Goal: Information Seeking & Learning: Learn about a topic

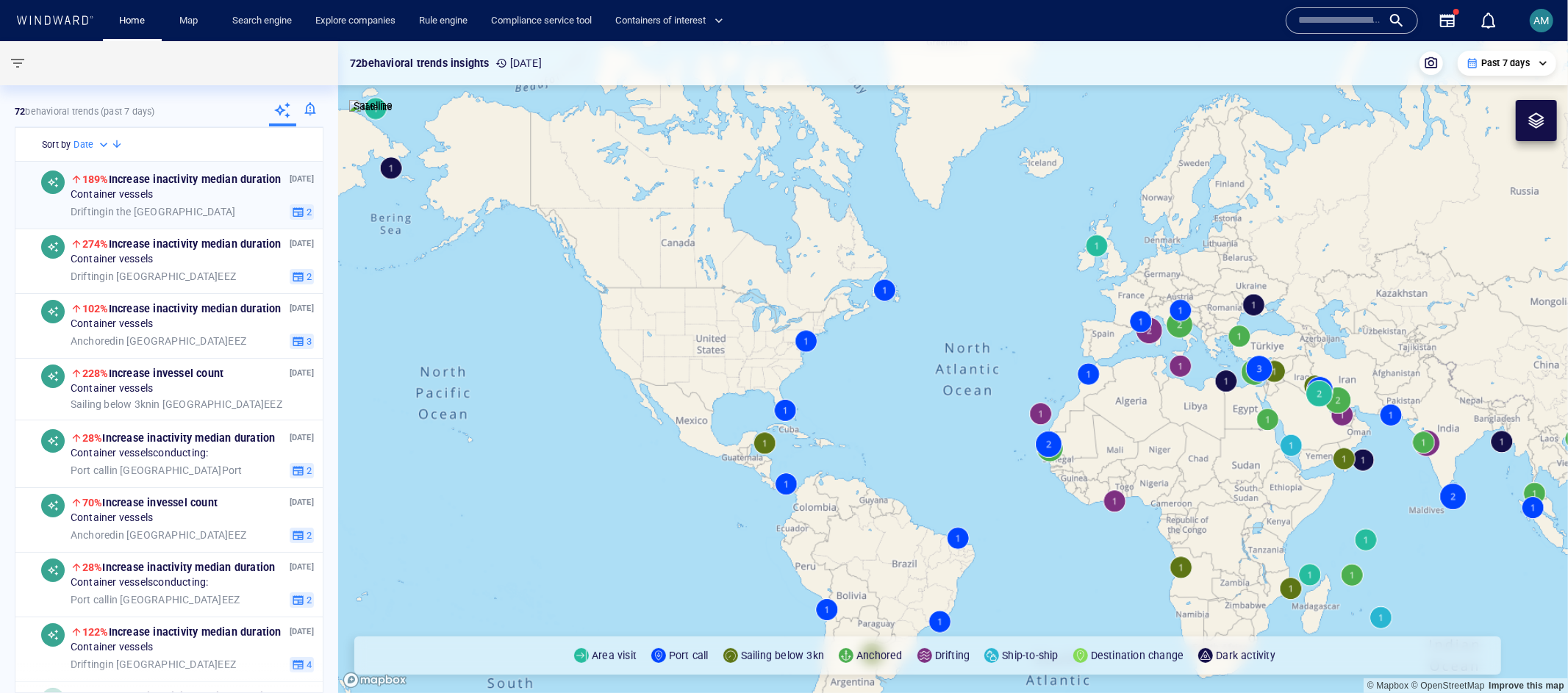
click at [165, 203] on div "Drifting in the Mediterranean Sea 2" at bounding box center [192, 211] width 244 height 16
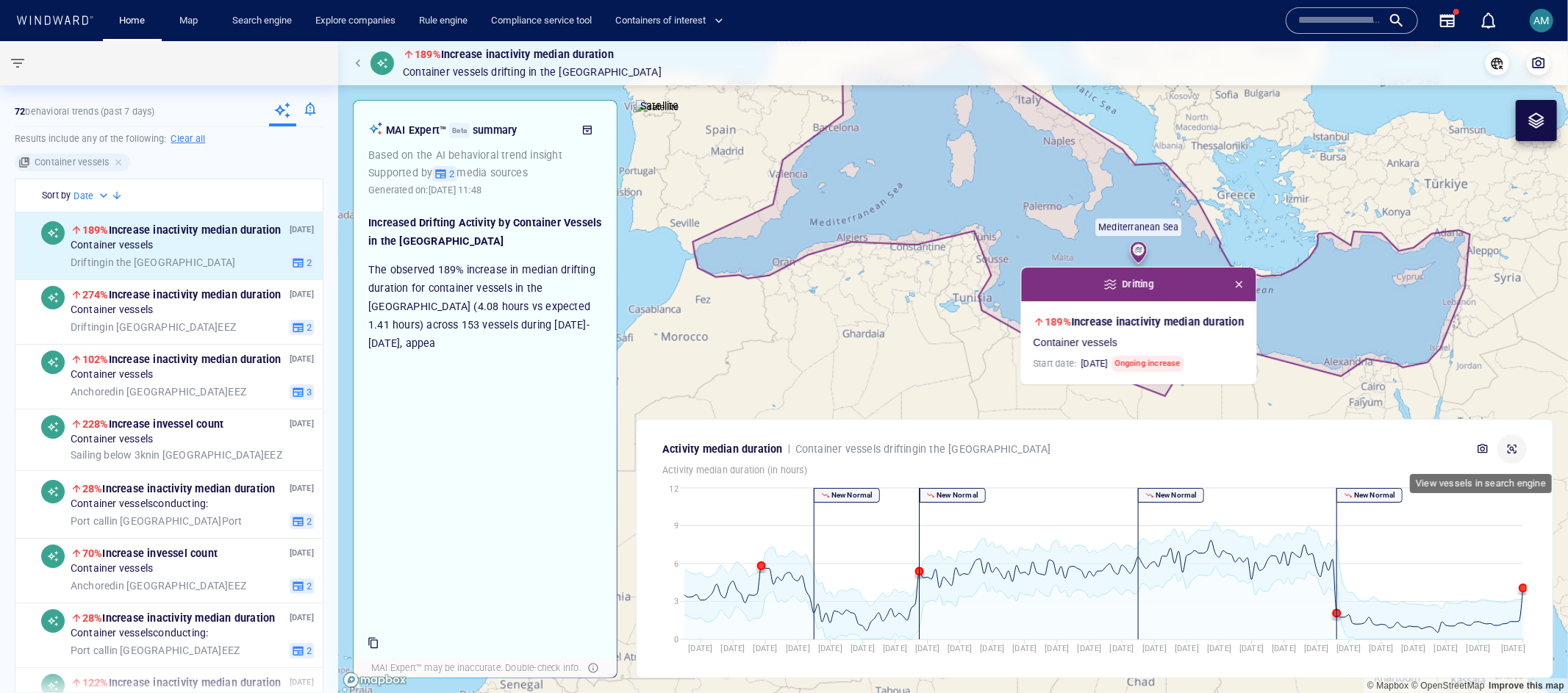
click at [1516, 446] on icon "button" at bounding box center [1513, 449] width 9 height 9
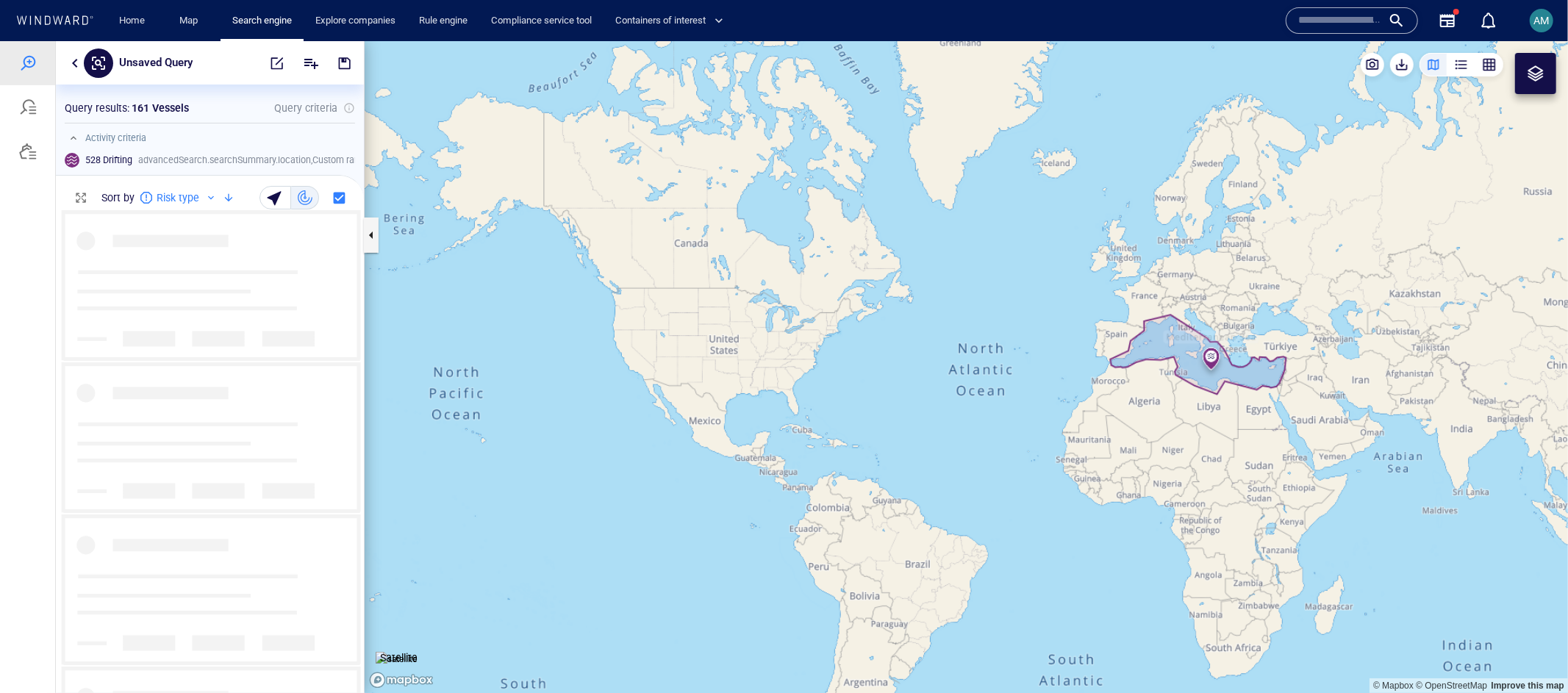
scroll to position [471, 296]
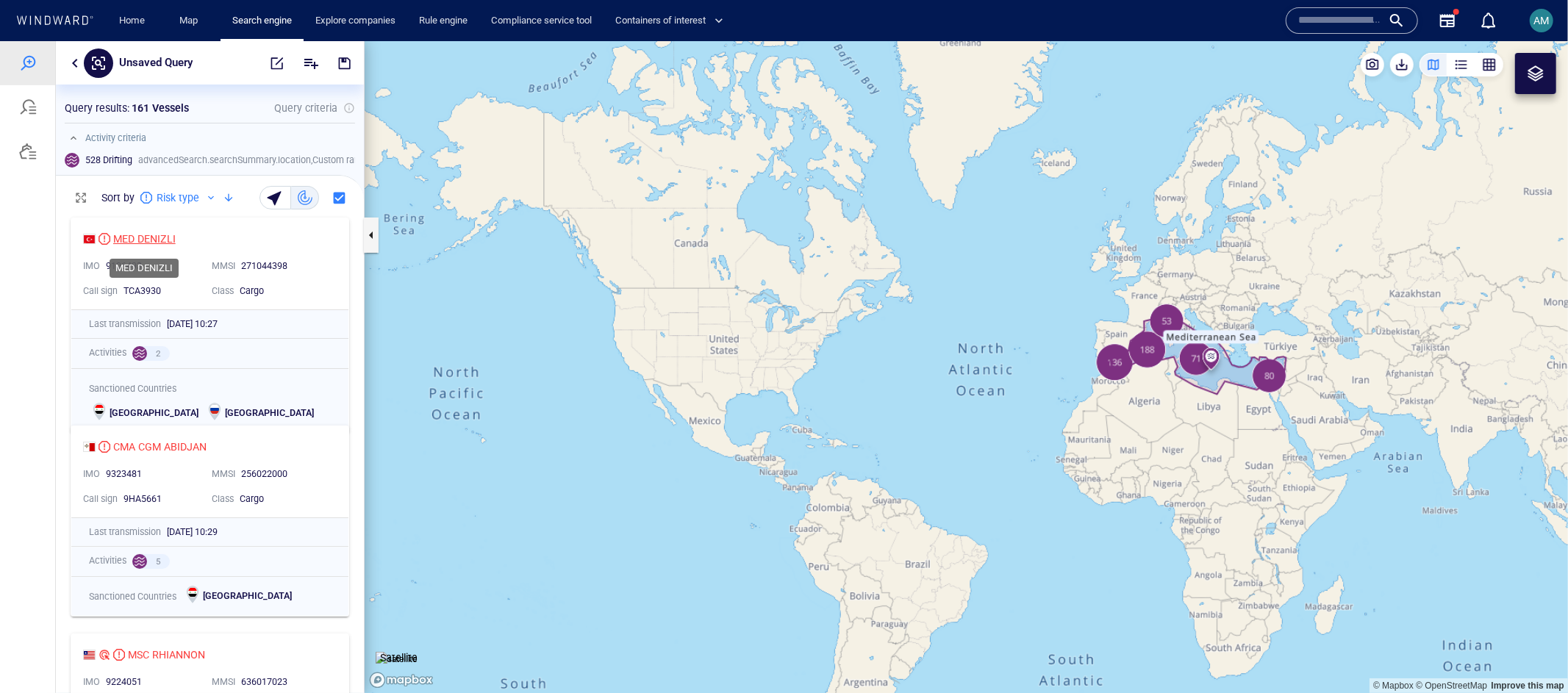
click at [151, 239] on div "MED DENIZLI" at bounding box center [144, 238] width 62 height 18
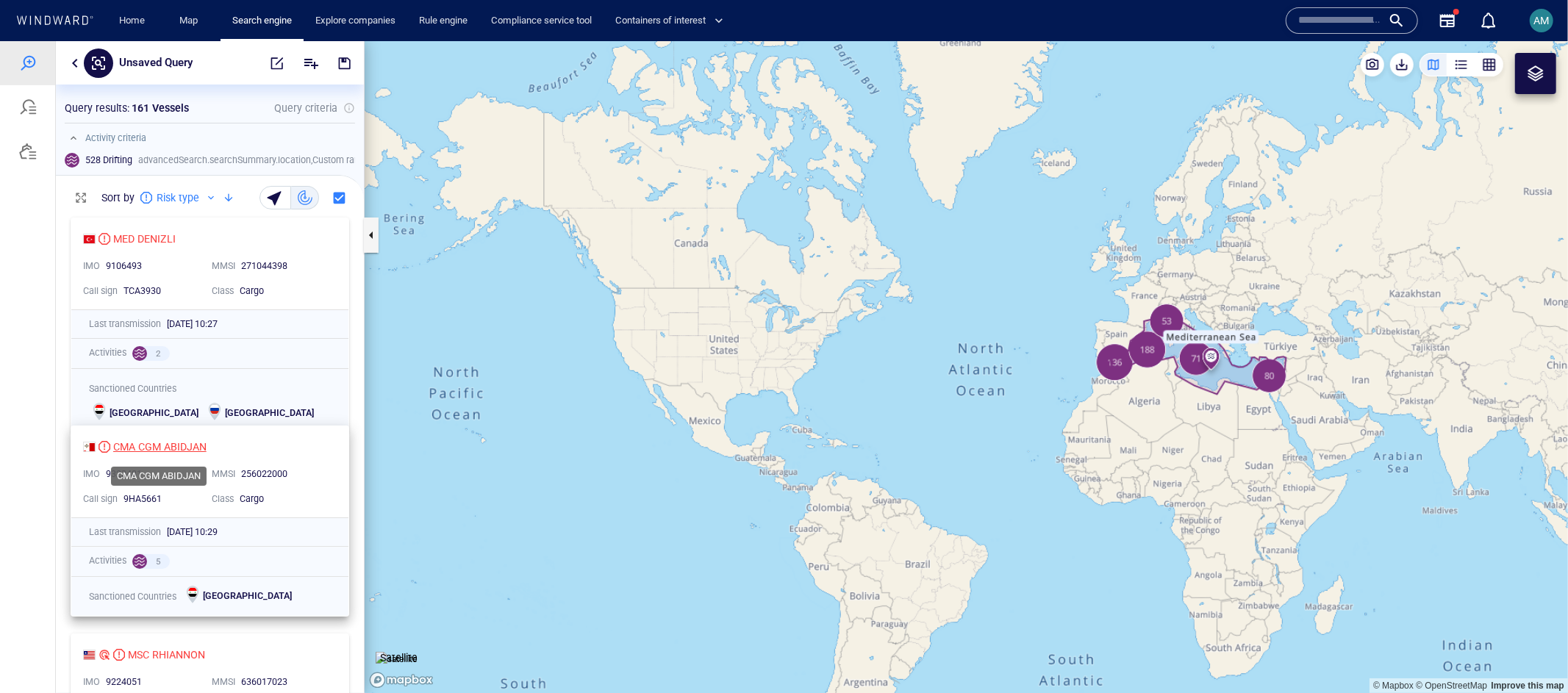
click at [167, 449] on div "CMA CGM ABIDJAN" at bounding box center [160, 446] width 94 height 18
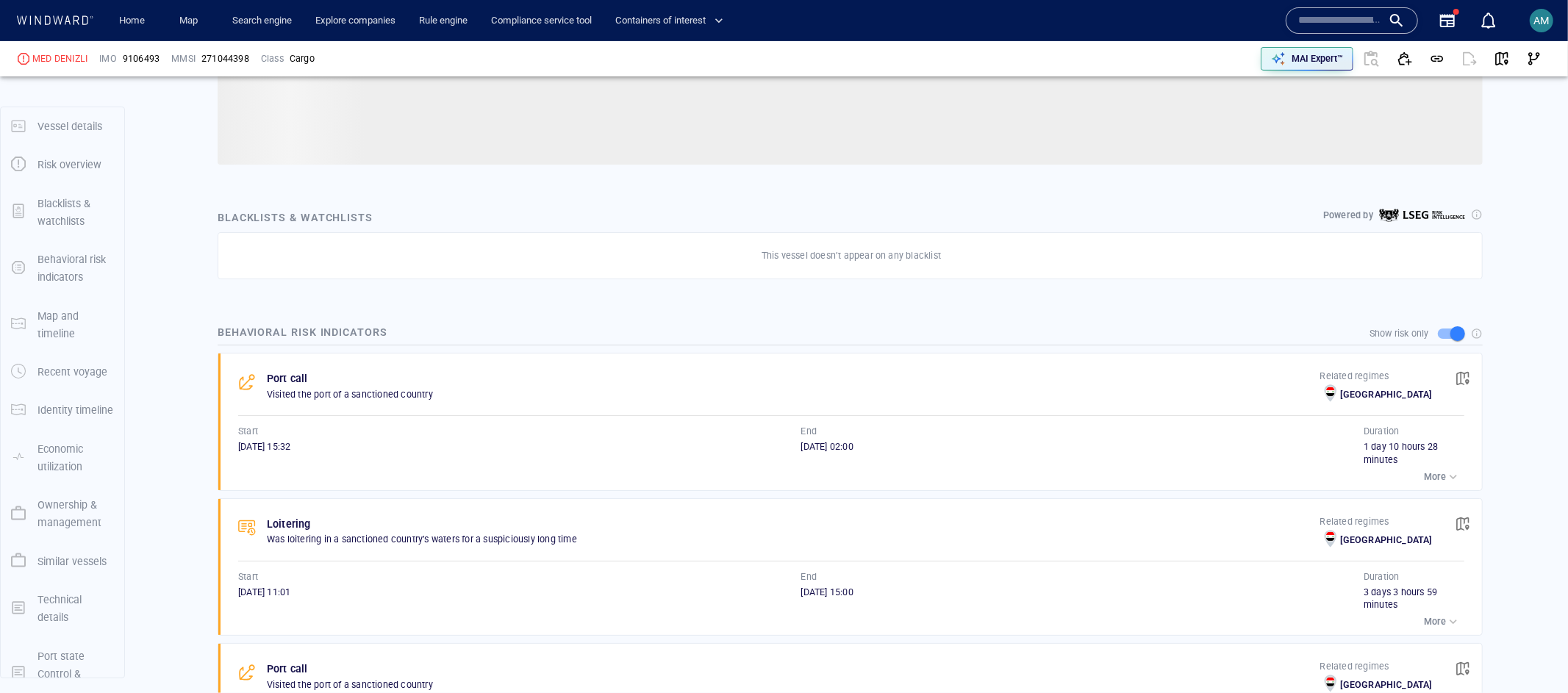
scroll to position [32, 0]
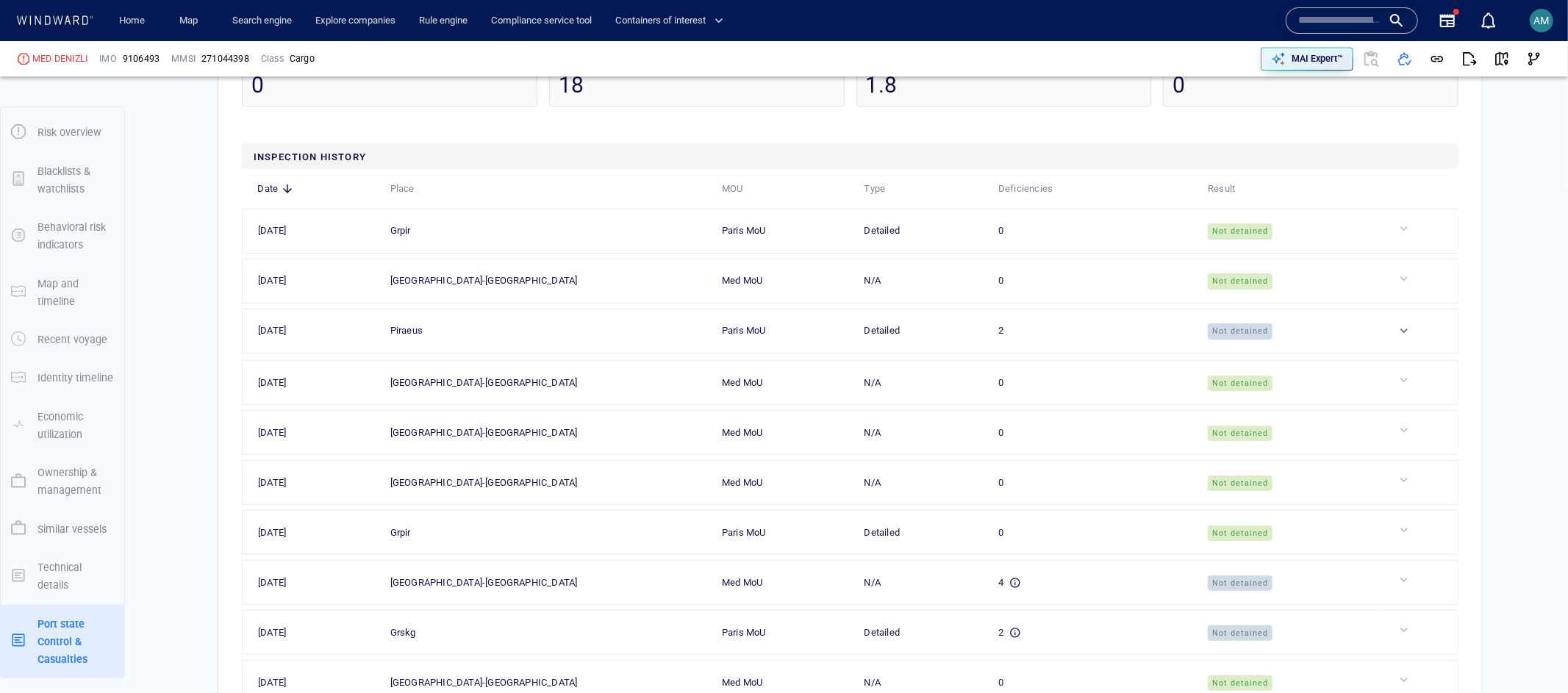
scroll to position [4020, 0]
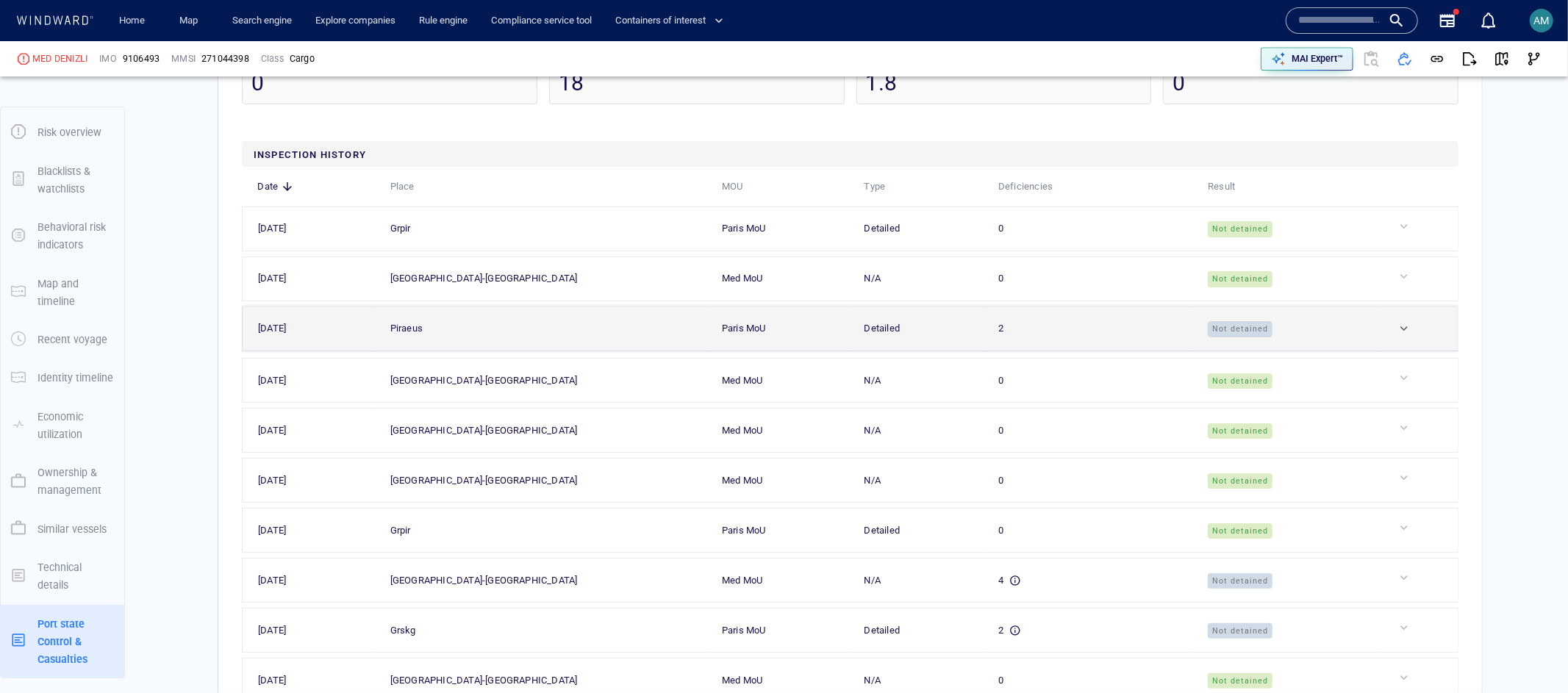
click at [1048, 335] on div "2" at bounding box center [1094, 328] width 191 height 16
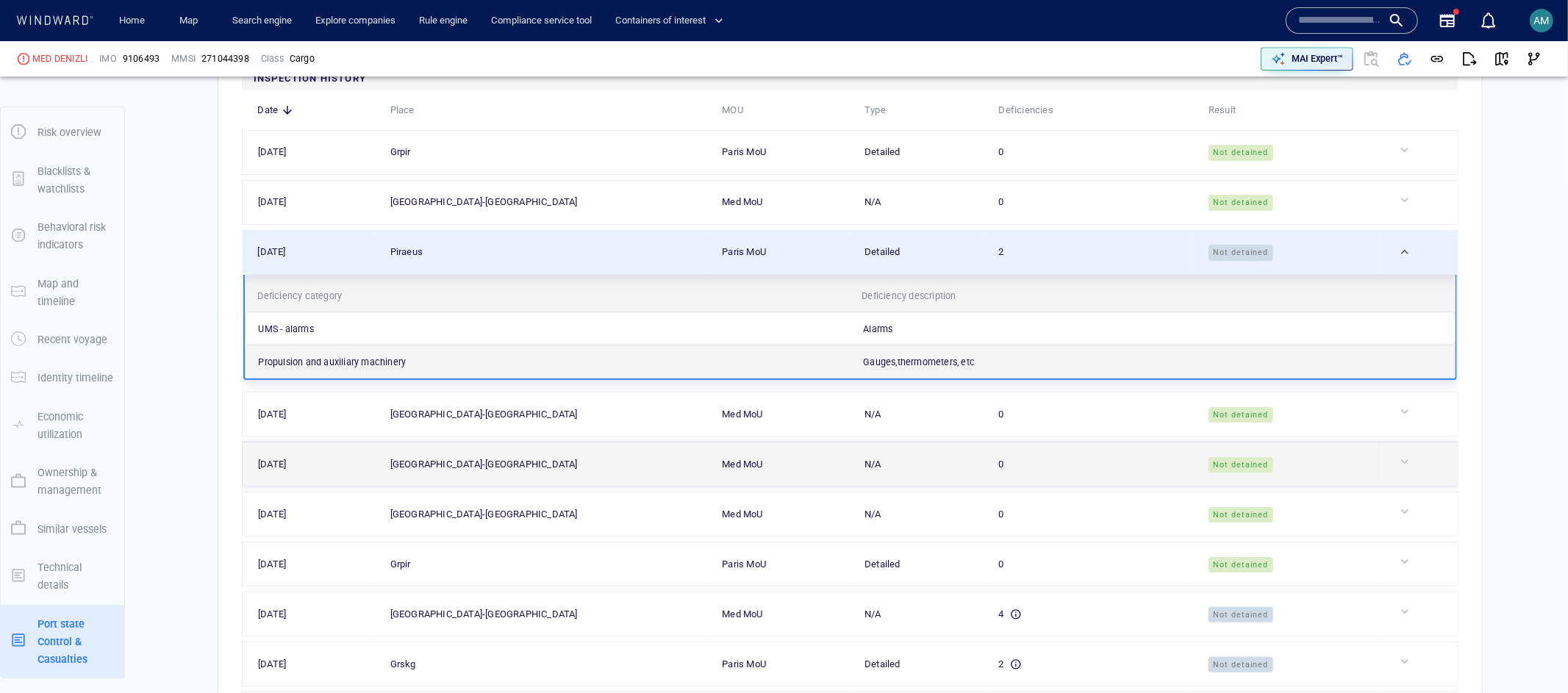
scroll to position [4098, 0]
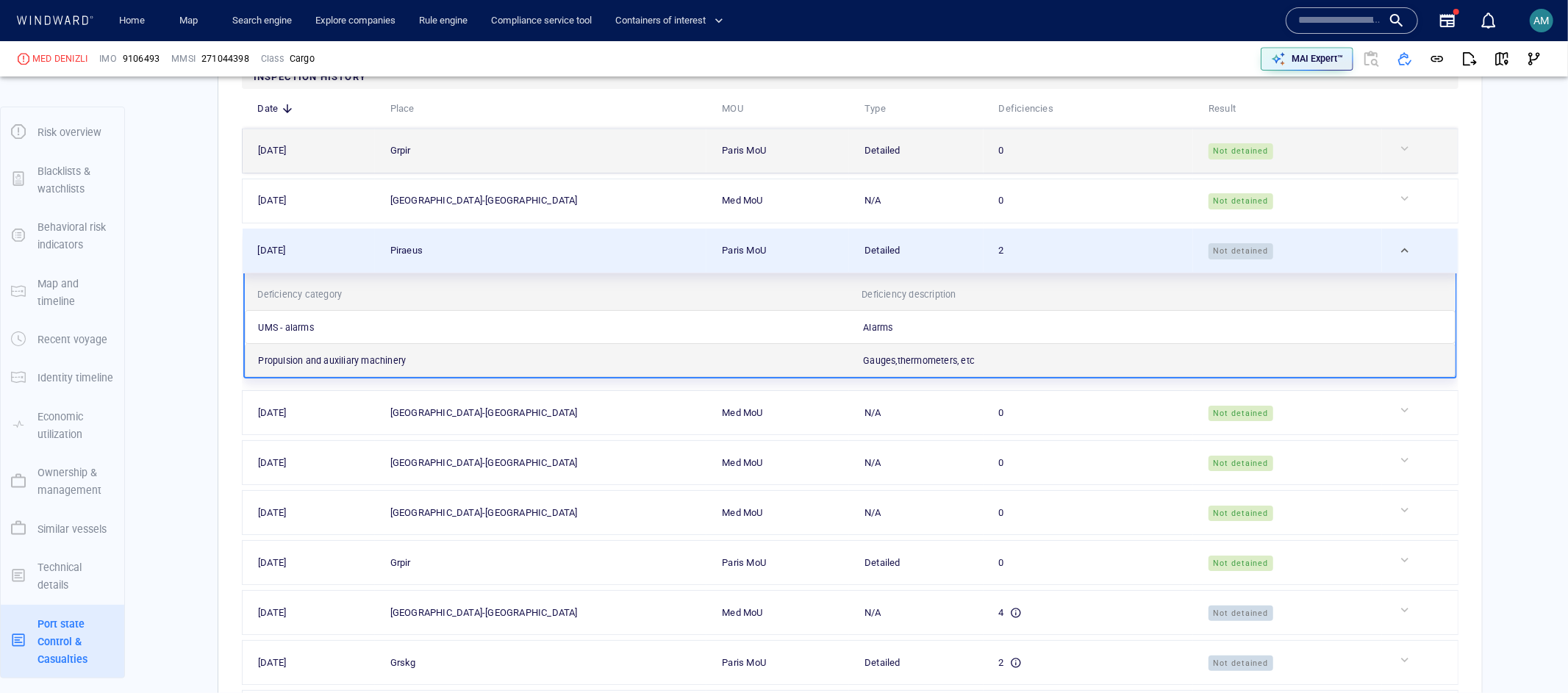
click at [1060, 150] on div "0" at bounding box center [1094, 150] width 191 height 16
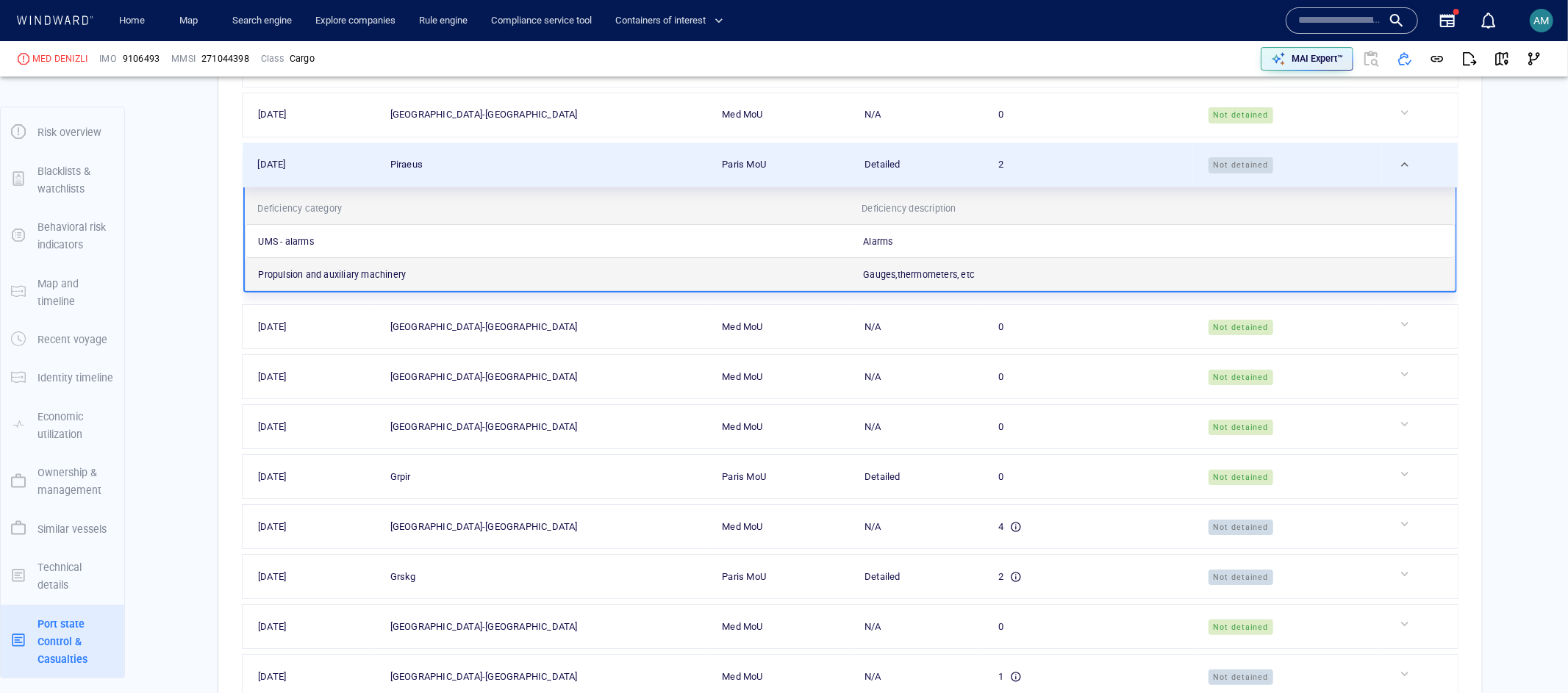
scroll to position [4258, 0]
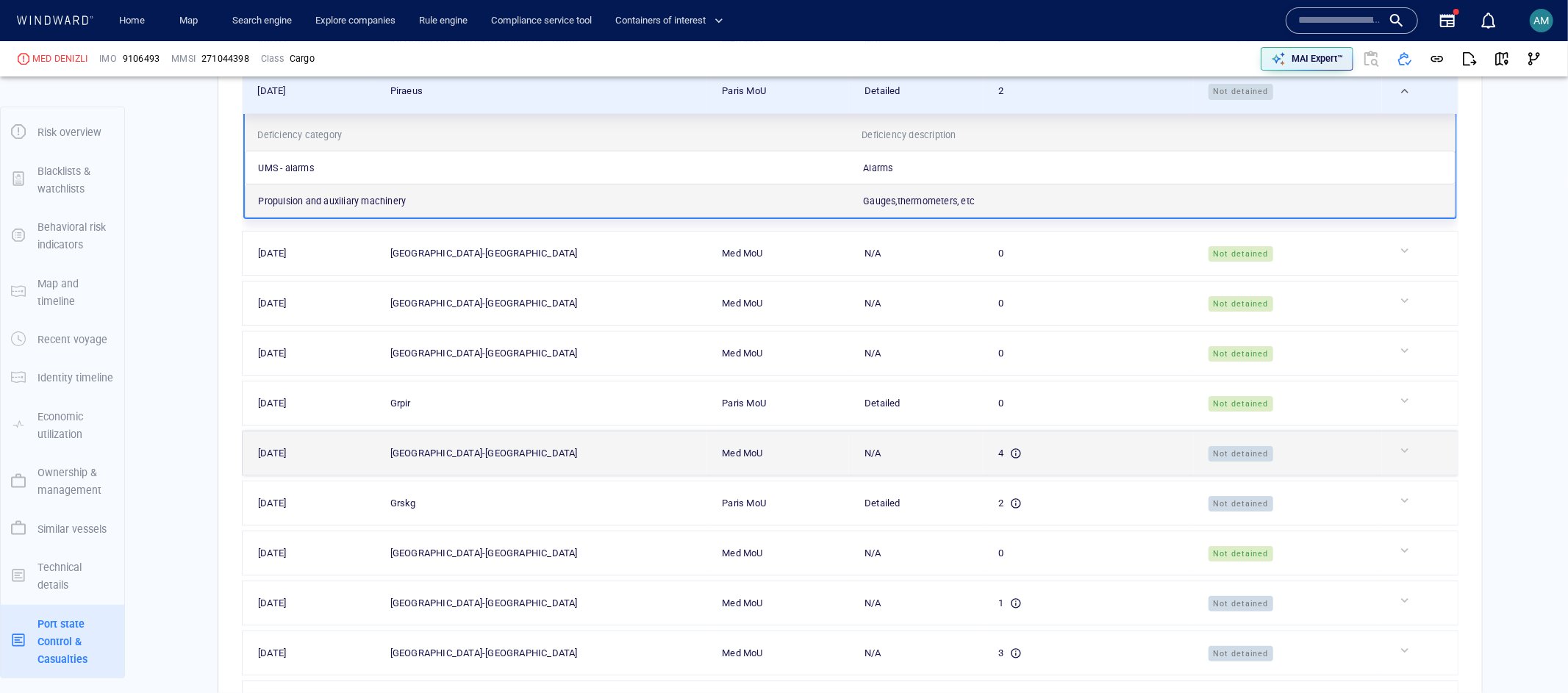
click at [1019, 453] on div "4" at bounding box center [1094, 453] width 191 height 16
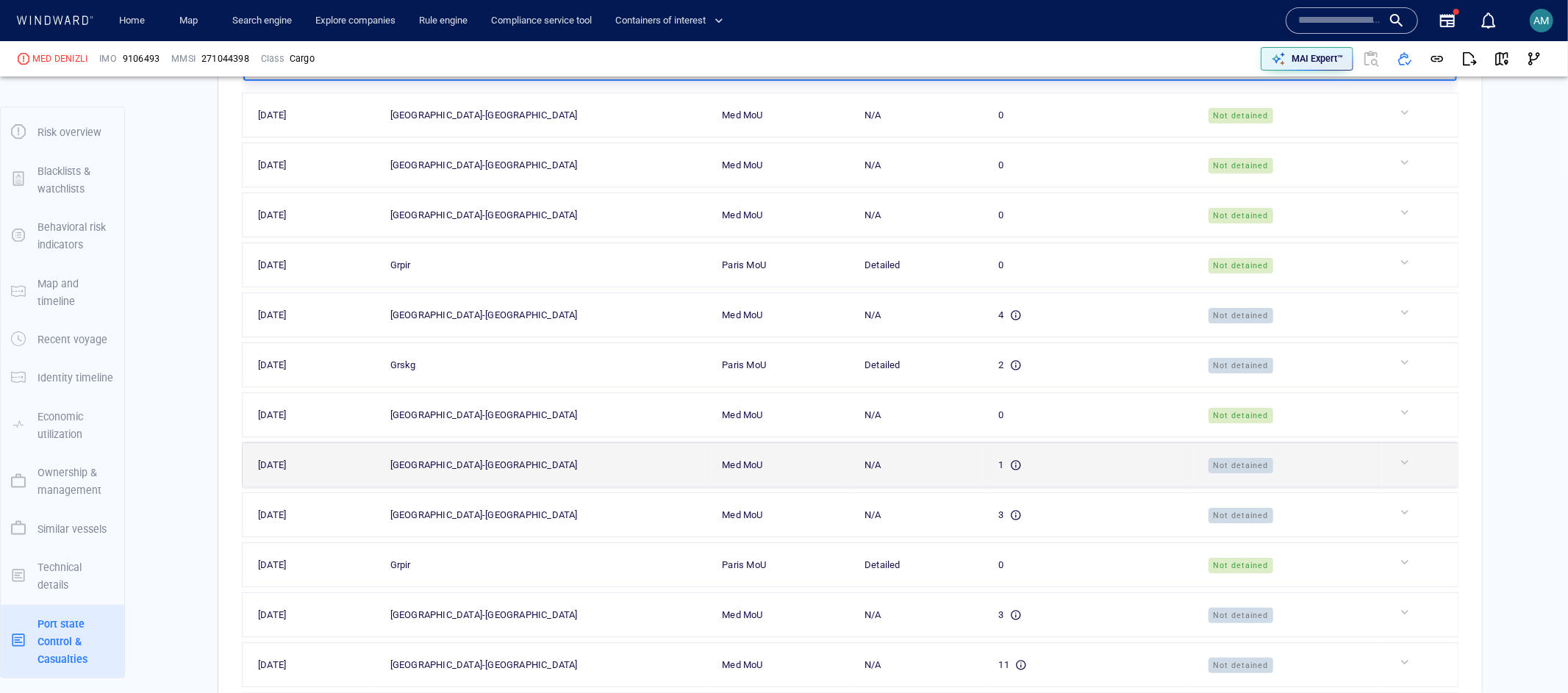
scroll to position [4405, 0]
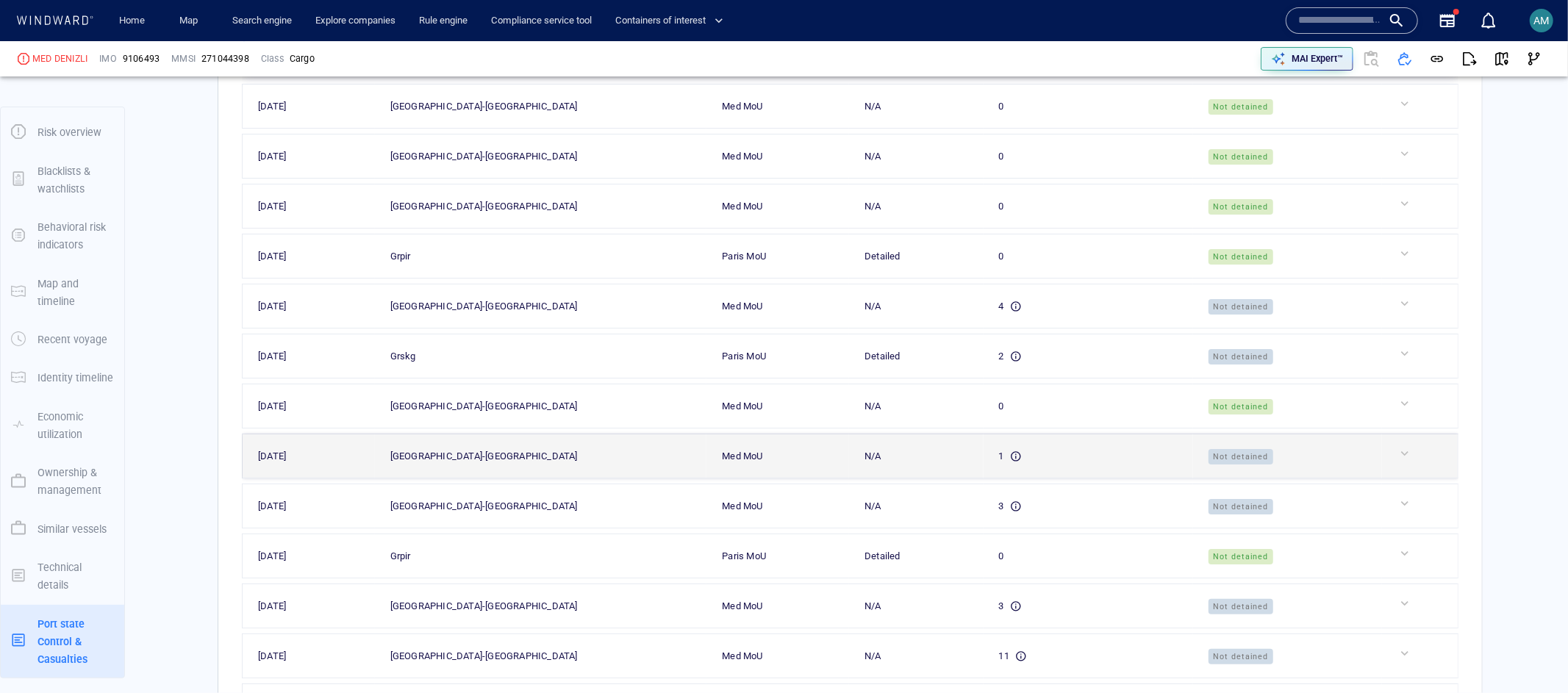
click at [1022, 465] on div "1" at bounding box center [1094, 456] width 191 height 16
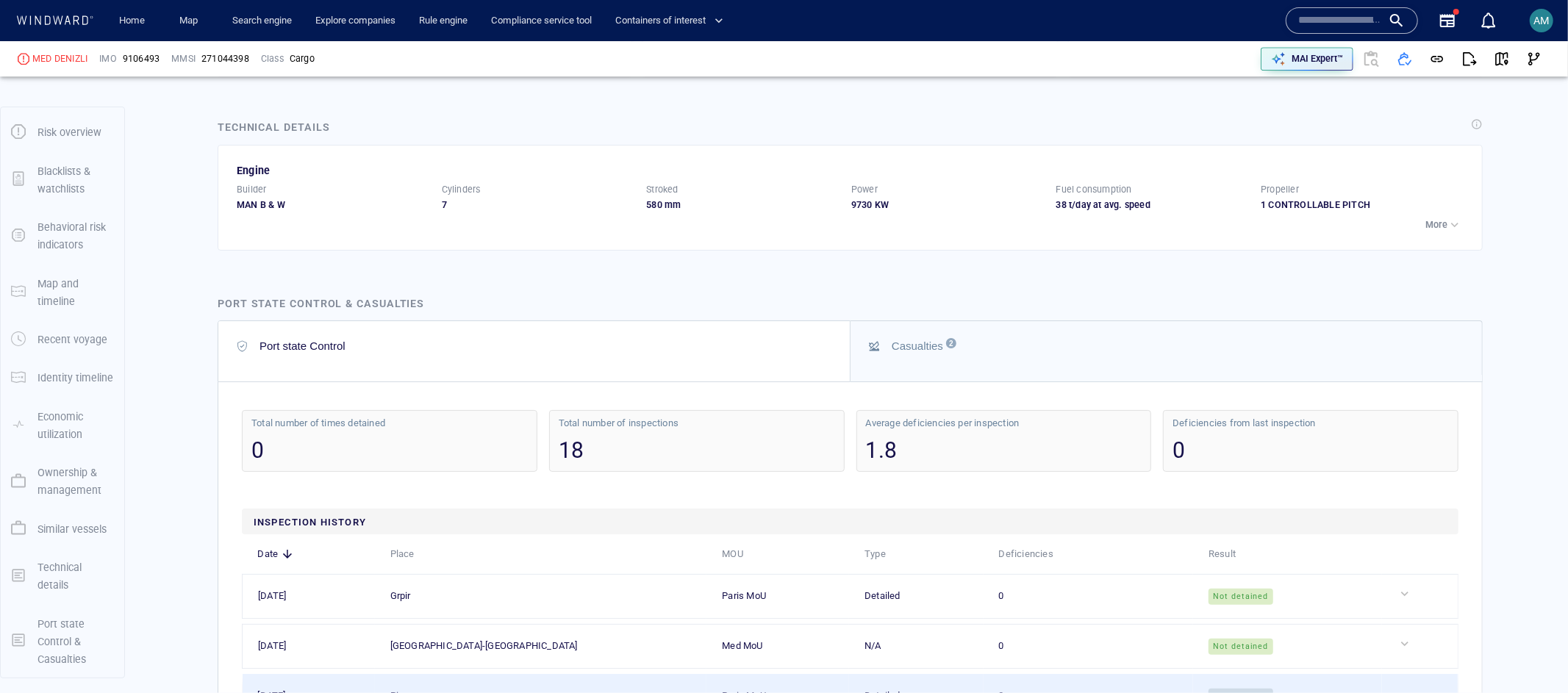
scroll to position [3672, 0]
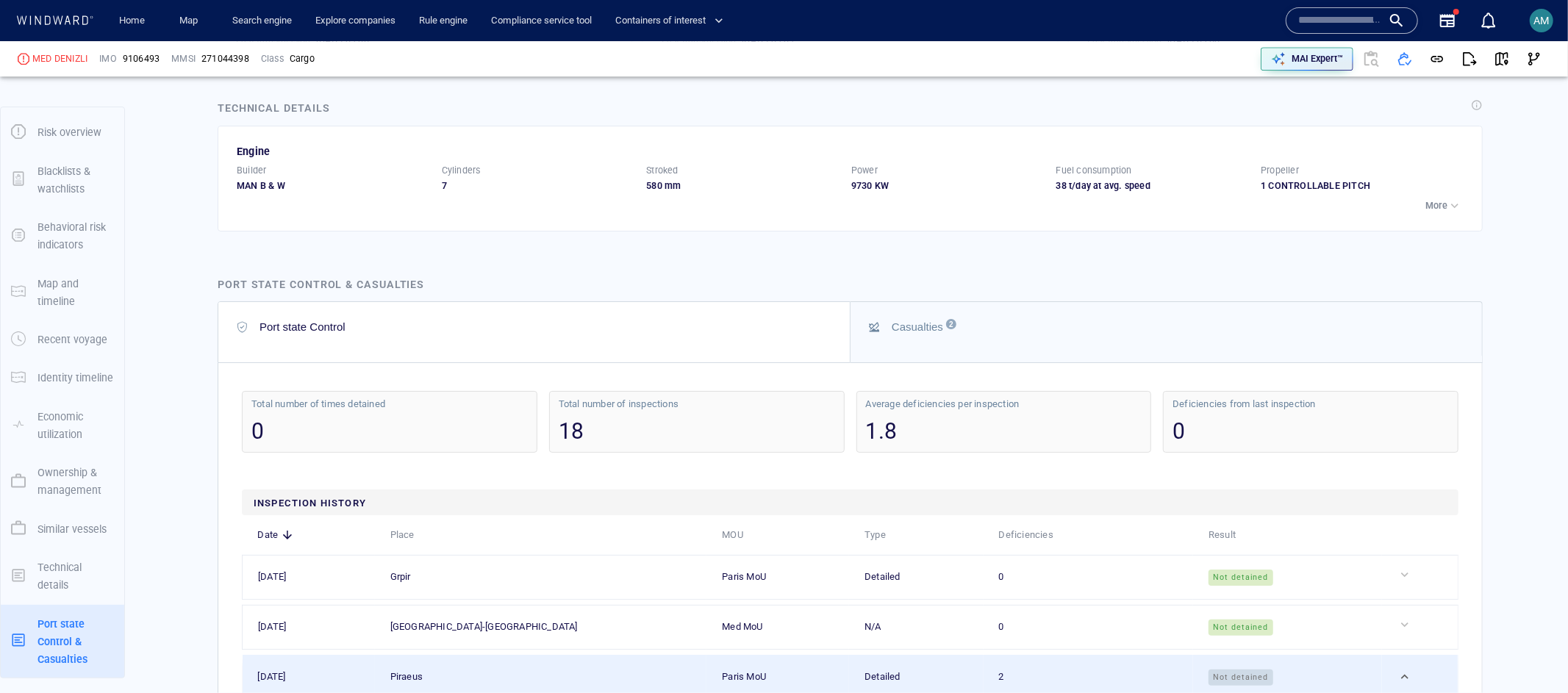
click at [905, 353] on button "Casualties 2" at bounding box center [1167, 332] width 632 height 60
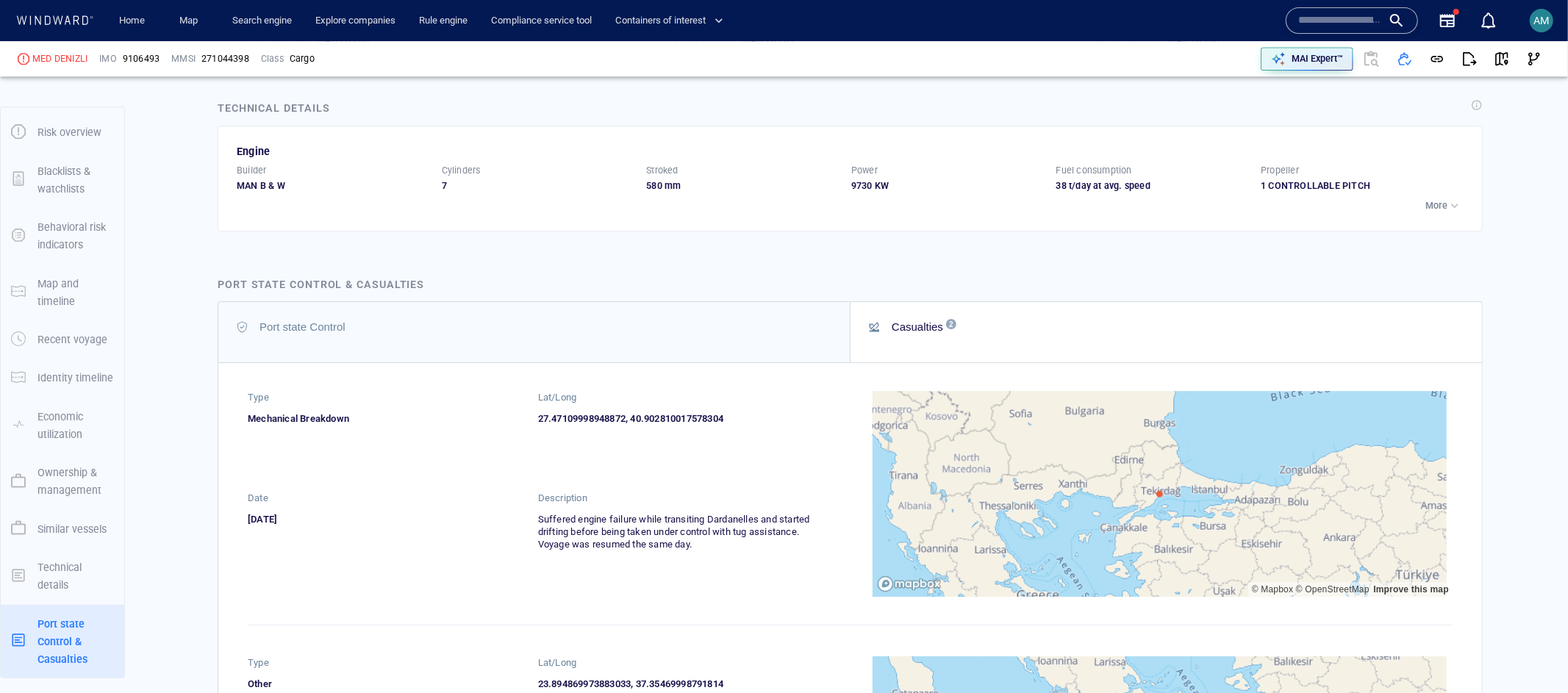
click at [663, 347] on button "Port state Control" at bounding box center [534, 332] width 632 height 60
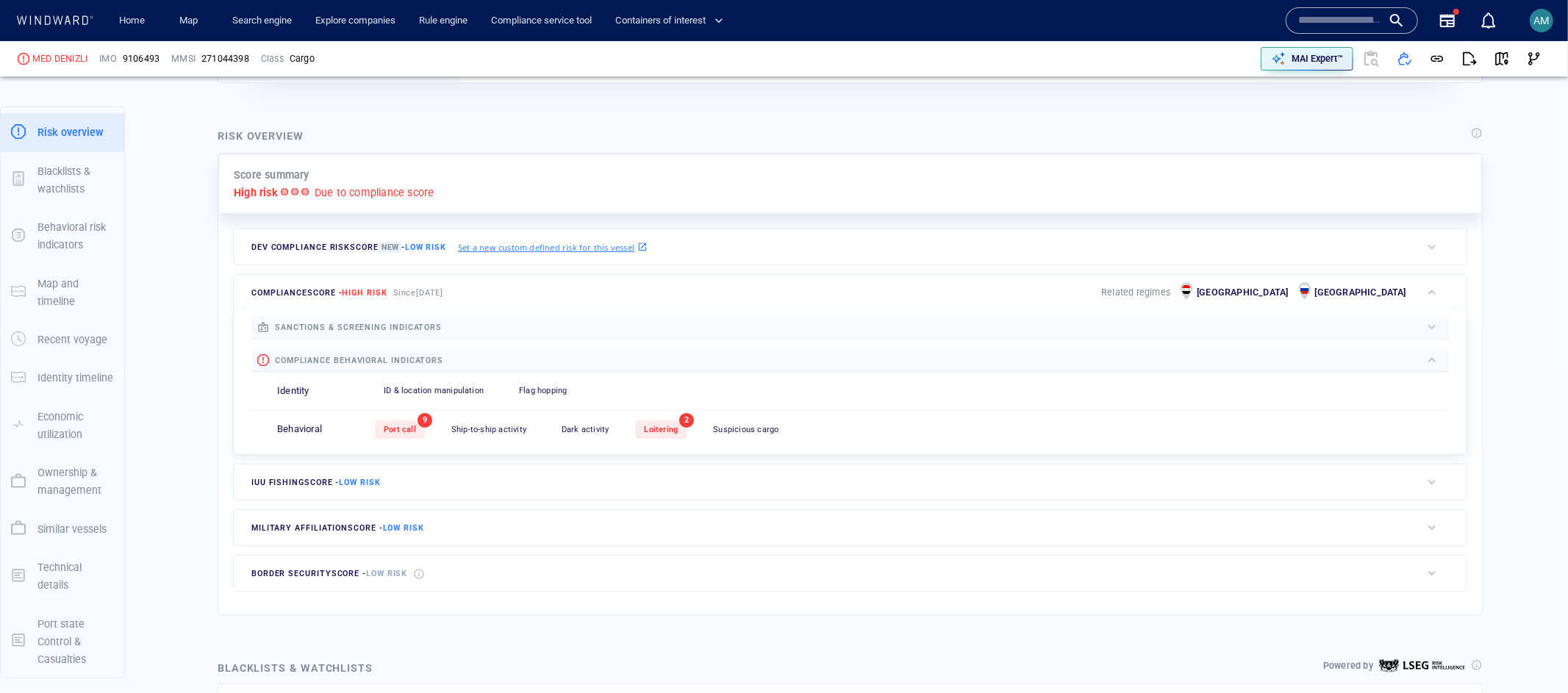
scroll to position [180, 0]
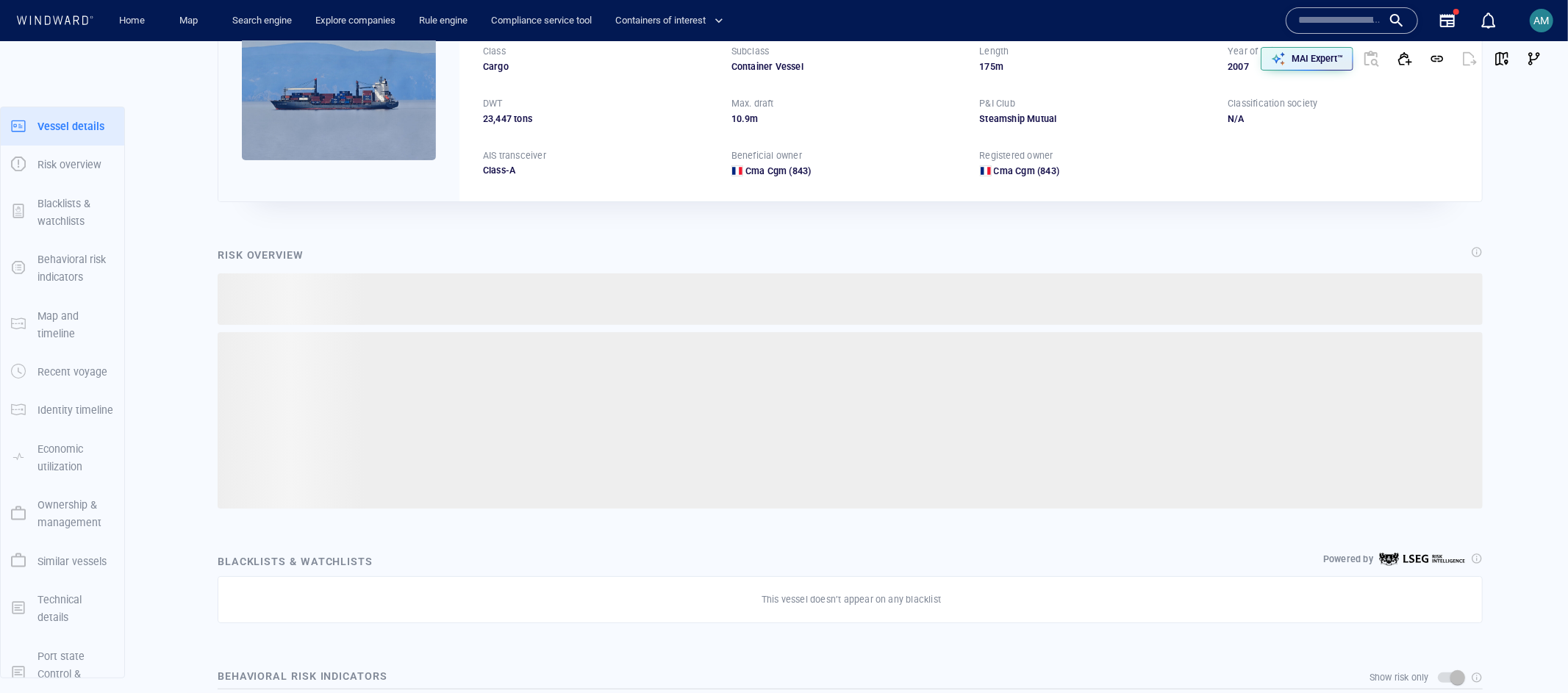
scroll to position [32, 0]
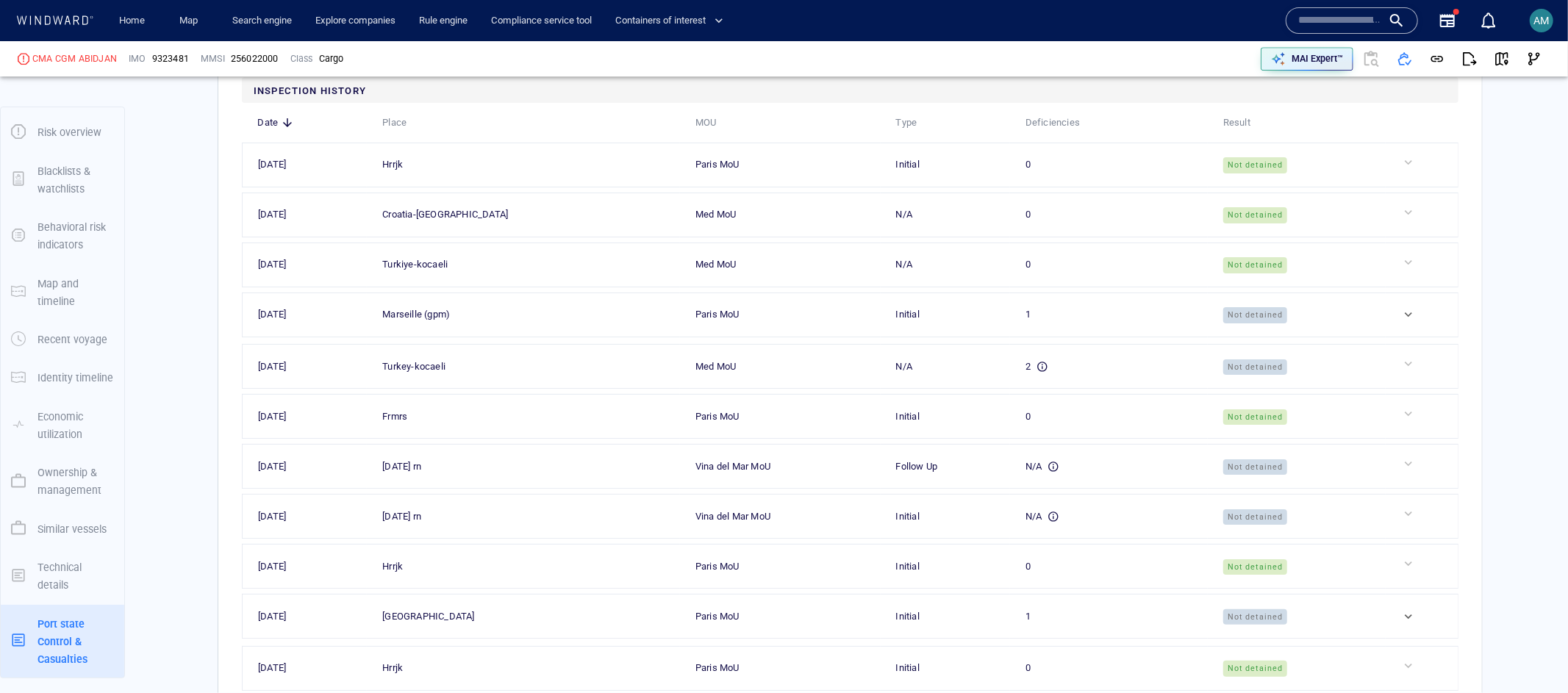
scroll to position [4109, 0]
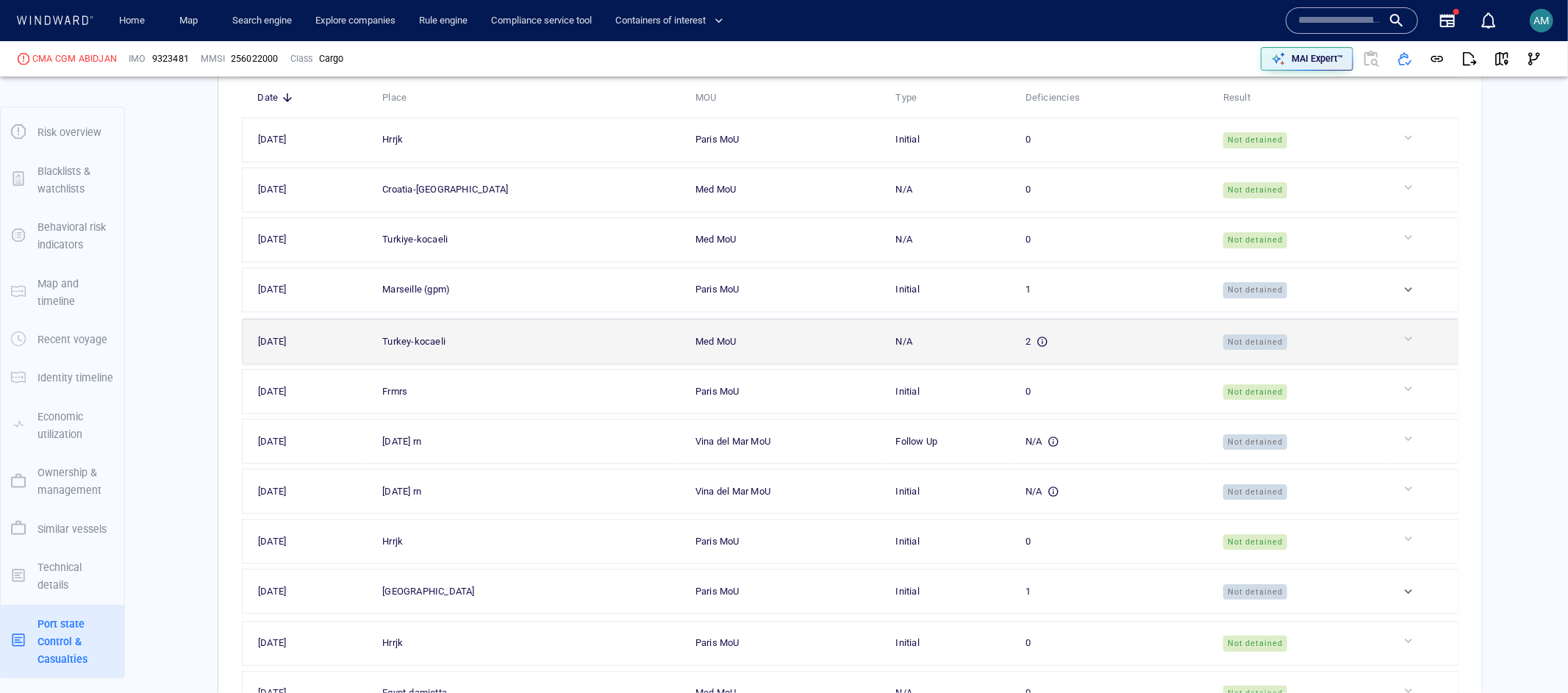
click at [1018, 364] on td "2" at bounding box center [1109, 342] width 198 height 44
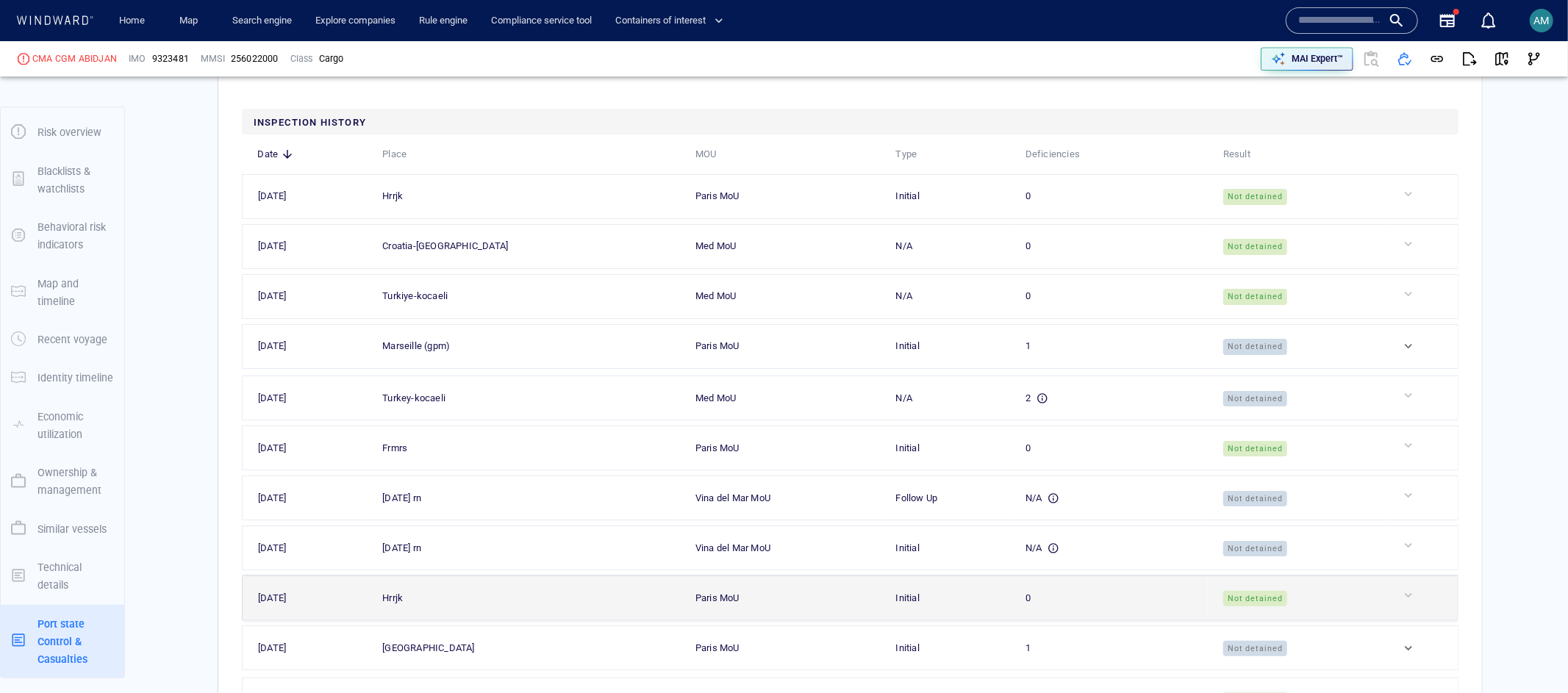
scroll to position [4076, 0]
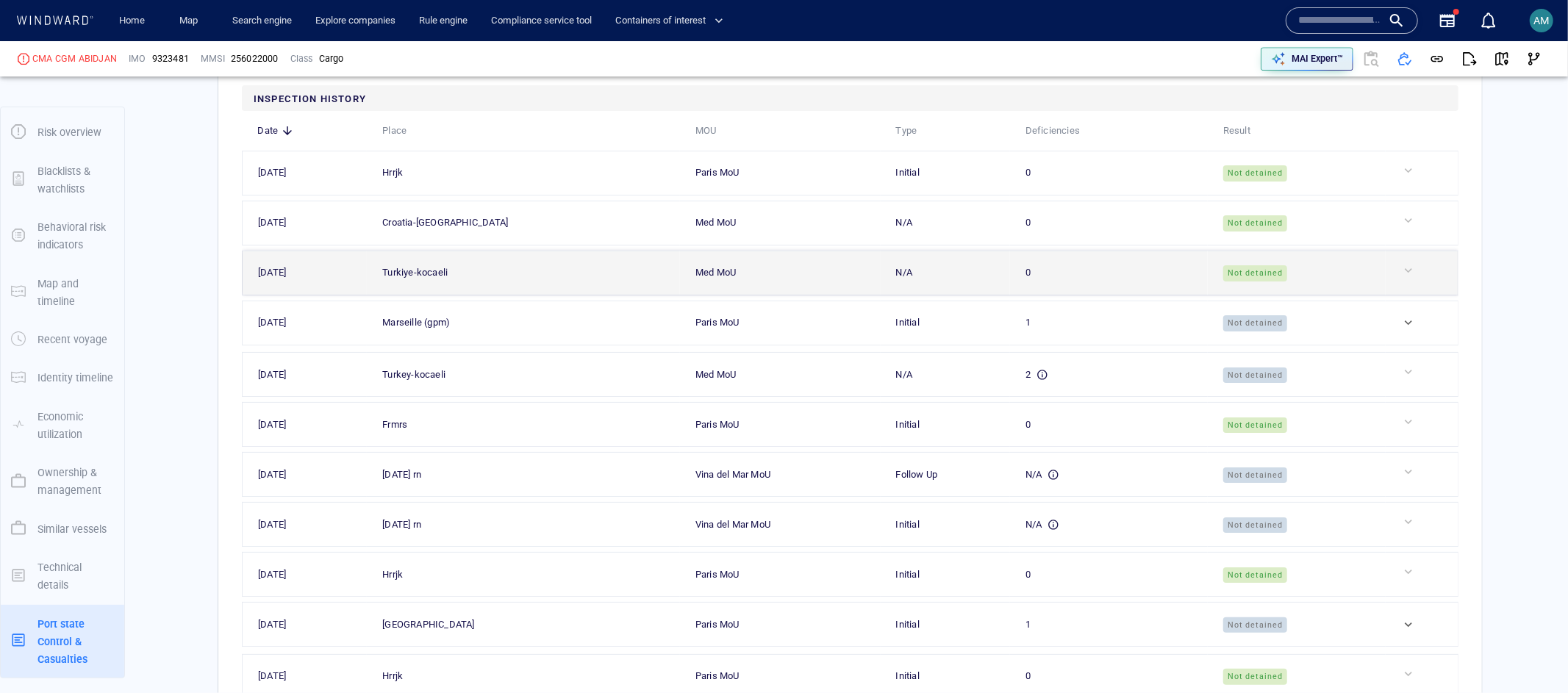
click at [1391, 295] on td at bounding box center [1422, 272] width 72 height 44
click at [1414, 278] on div at bounding box center [1427, 270] width 53 height 14
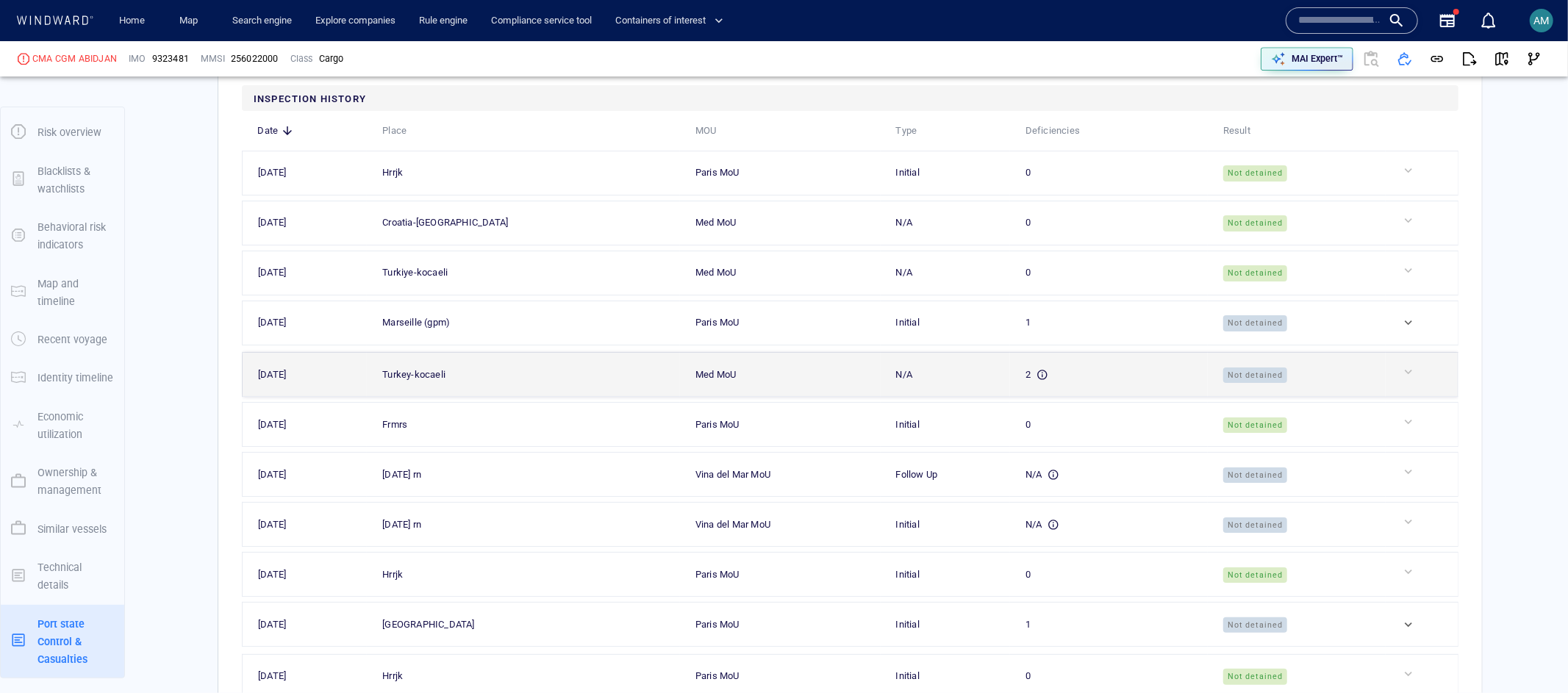
click at [1143, 397] on td "2" at bounding box center [1109, 375] width 198 height 44
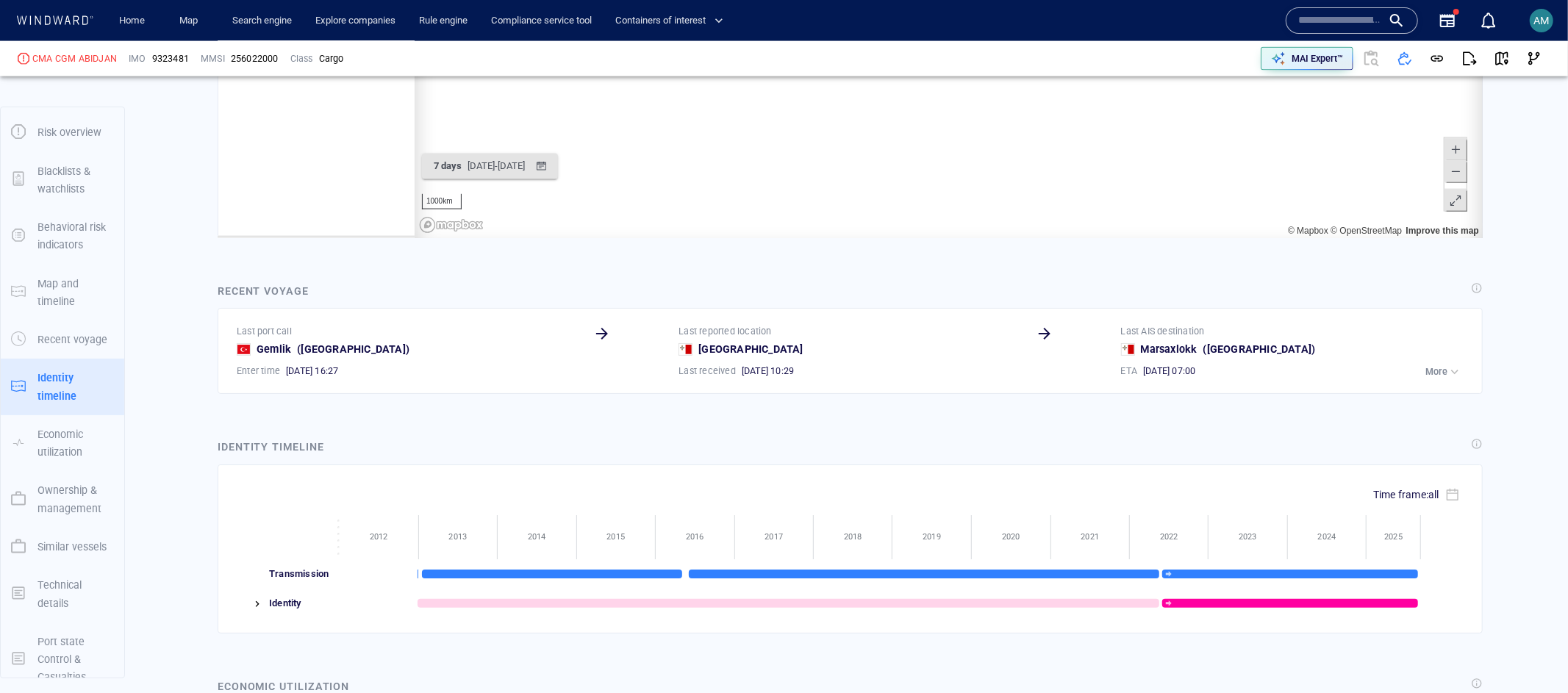
scroll to position [14189, 0]
